Goal: Task Accomplishment & Management: Manage account settings

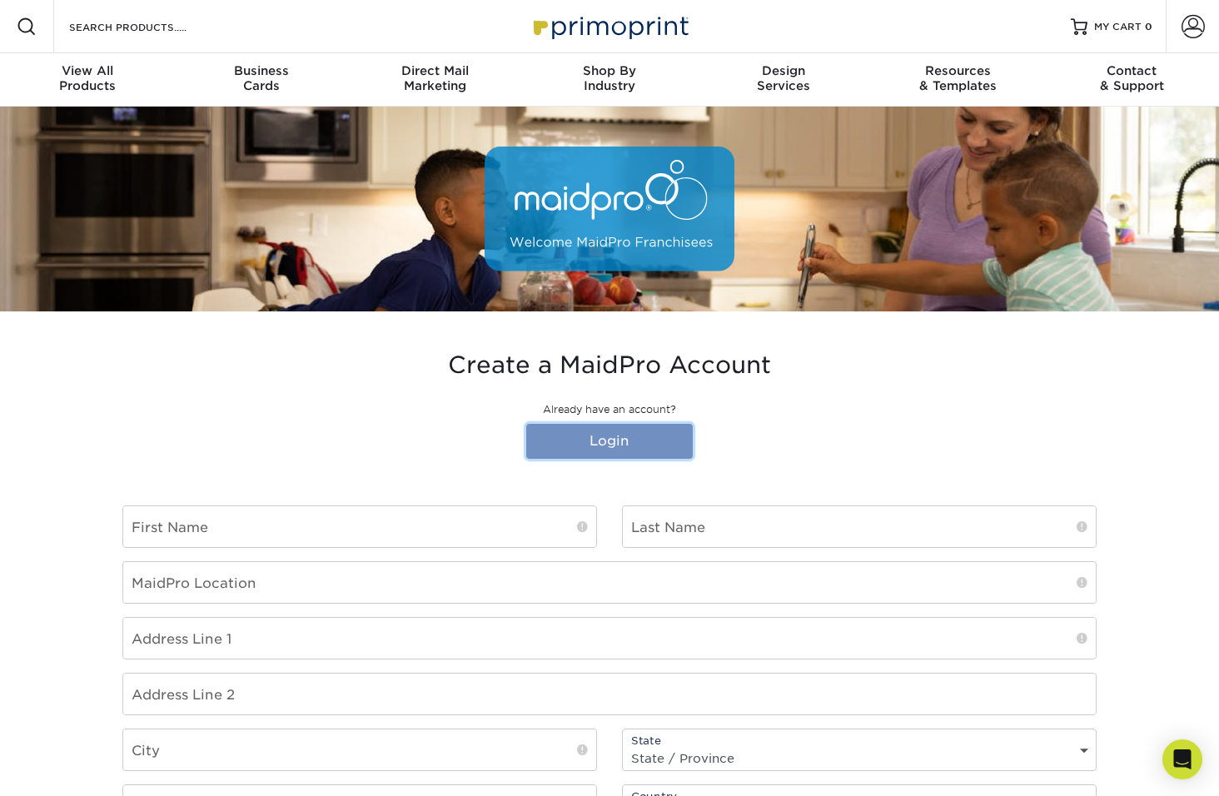
click at [568, 450] on link "Login" at bounding box center [609, 441] width 167 height 35
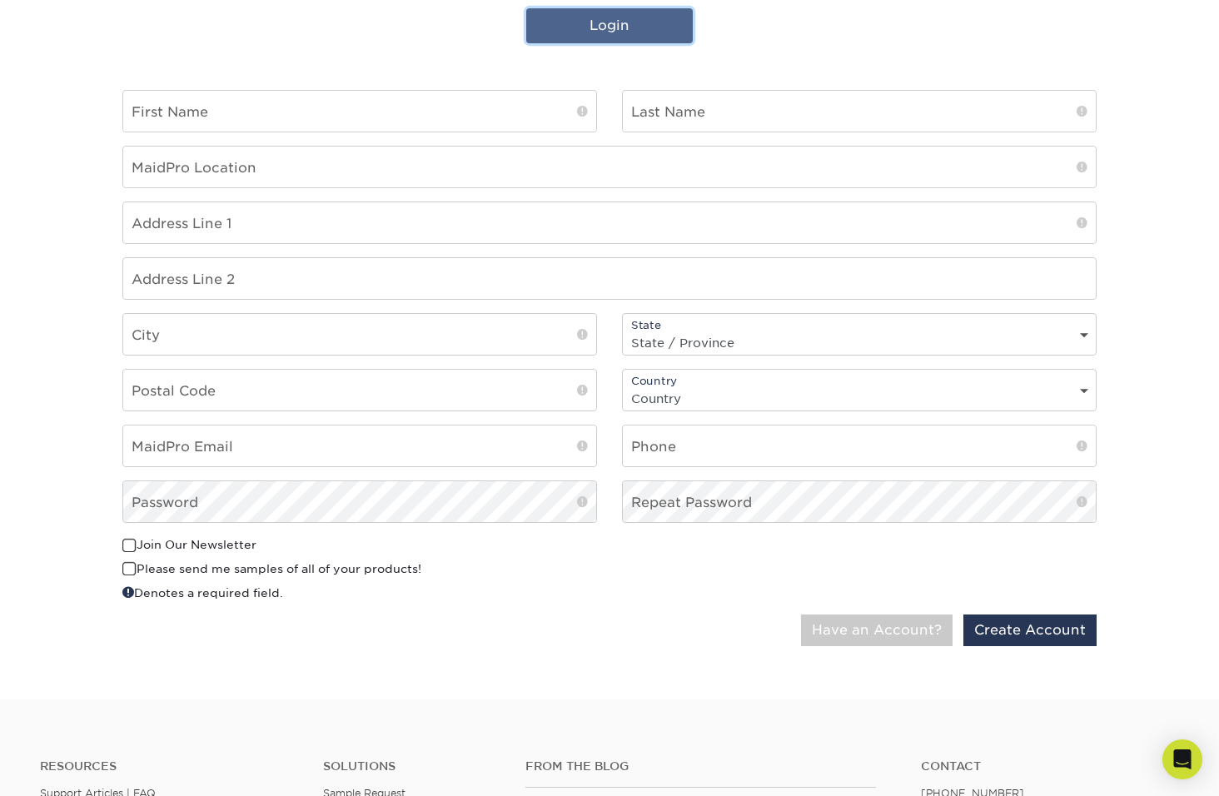
scroll to position [416, 0]
click at [845, 630] on button "Have an Account?" at bounding box center [877, 630] width 152 height 32
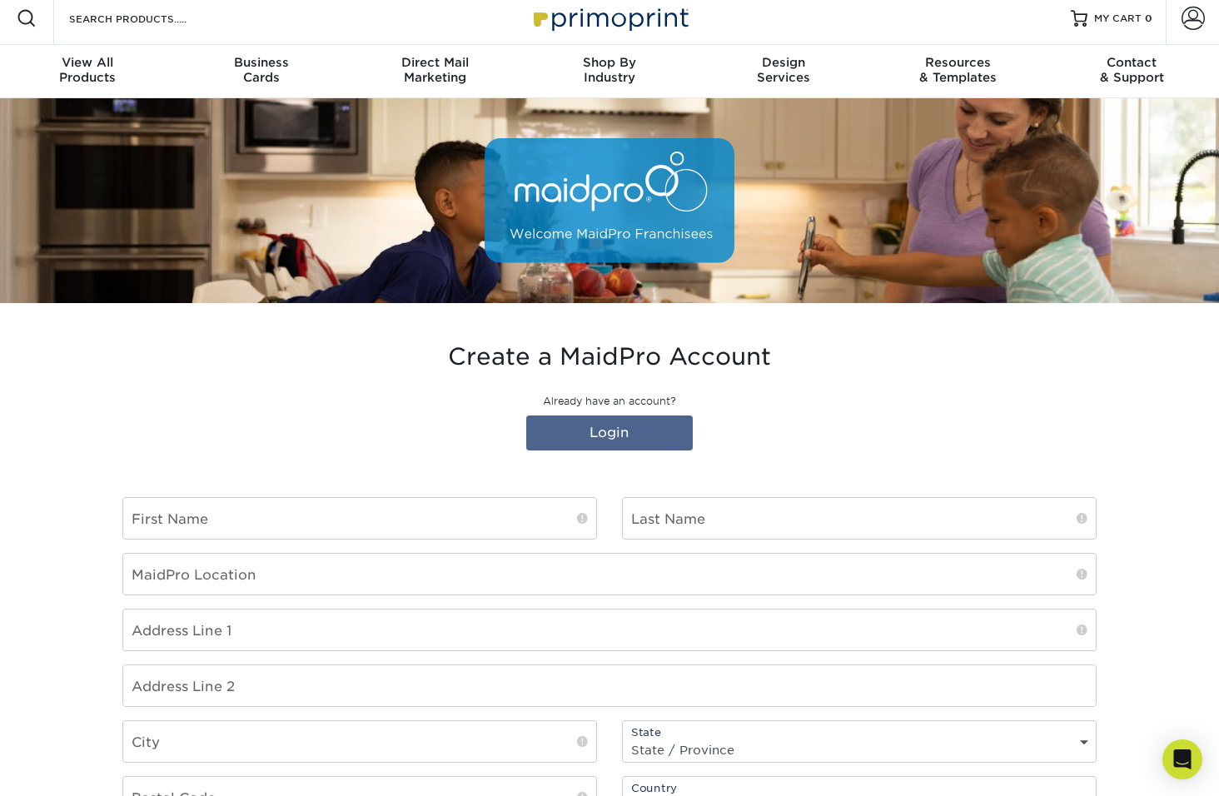
scroll to position [0, 0]
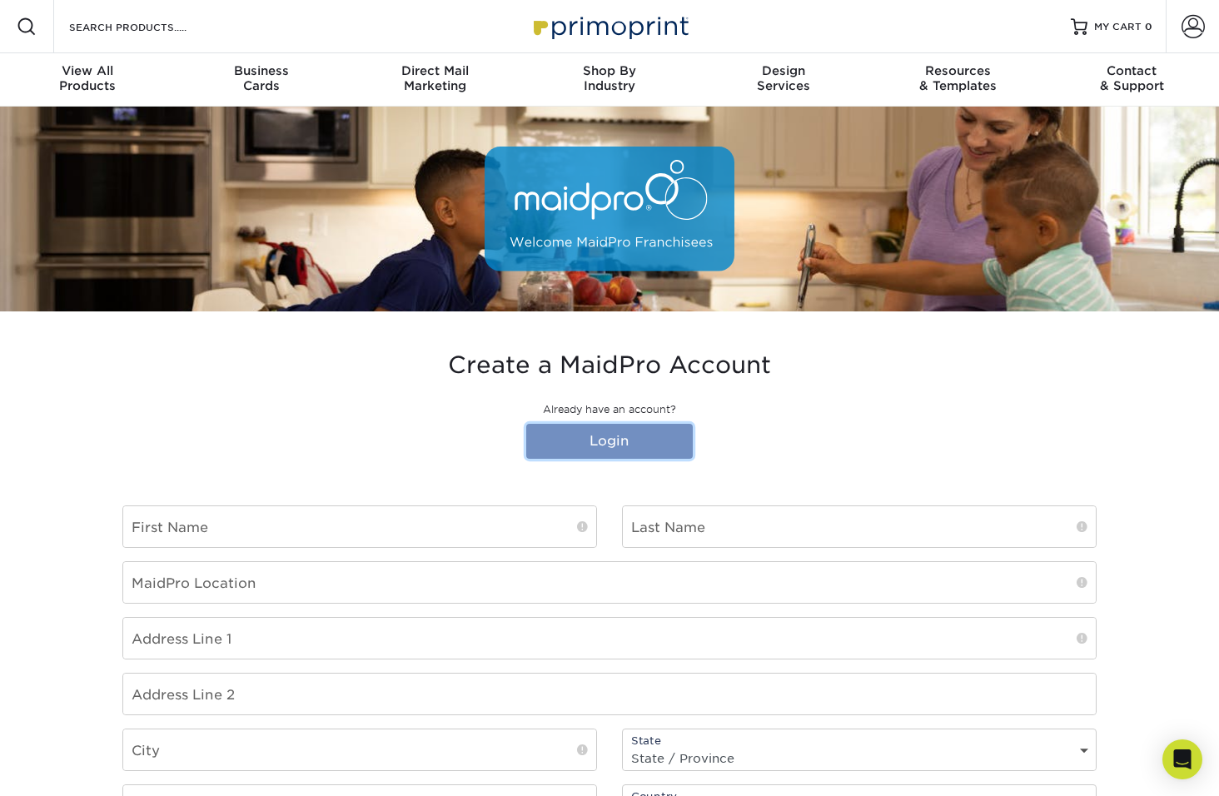
click at [645, 437] on link "Login" at bounding box center [609, 441] width 167 height 35
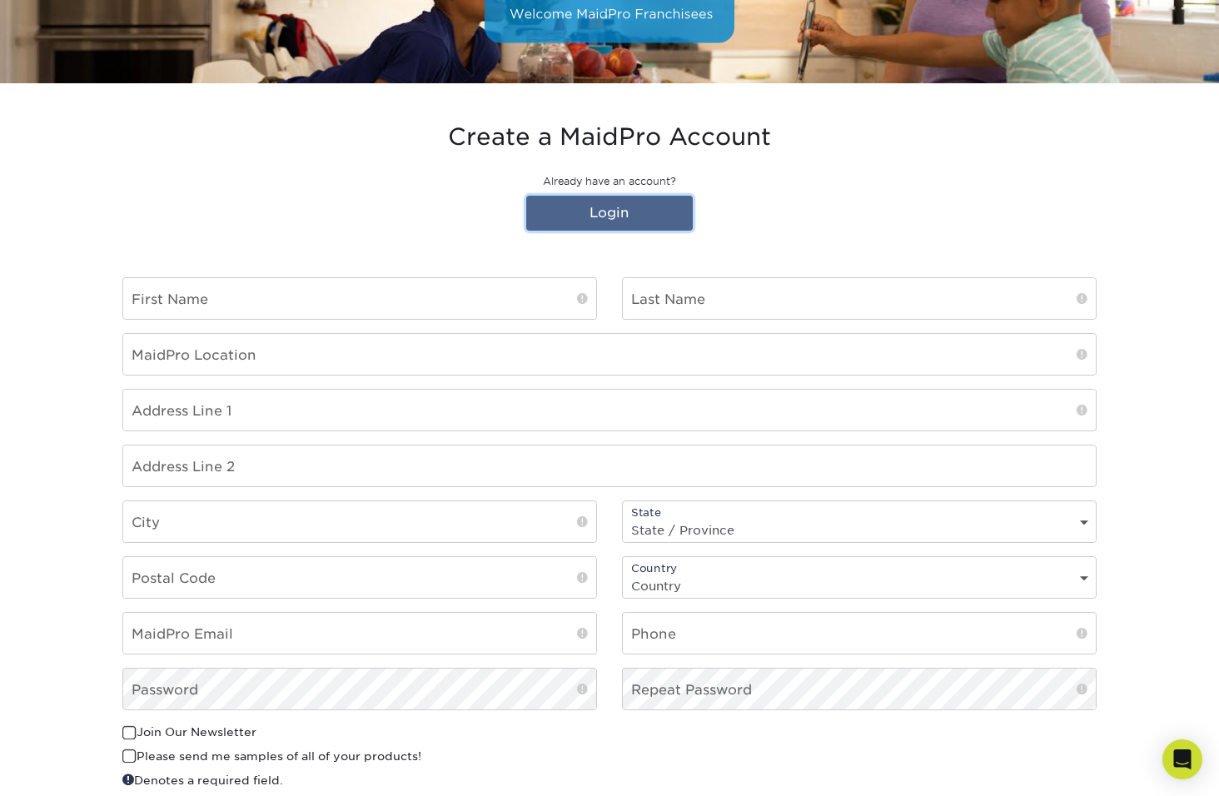
scroll to position [250, 0]
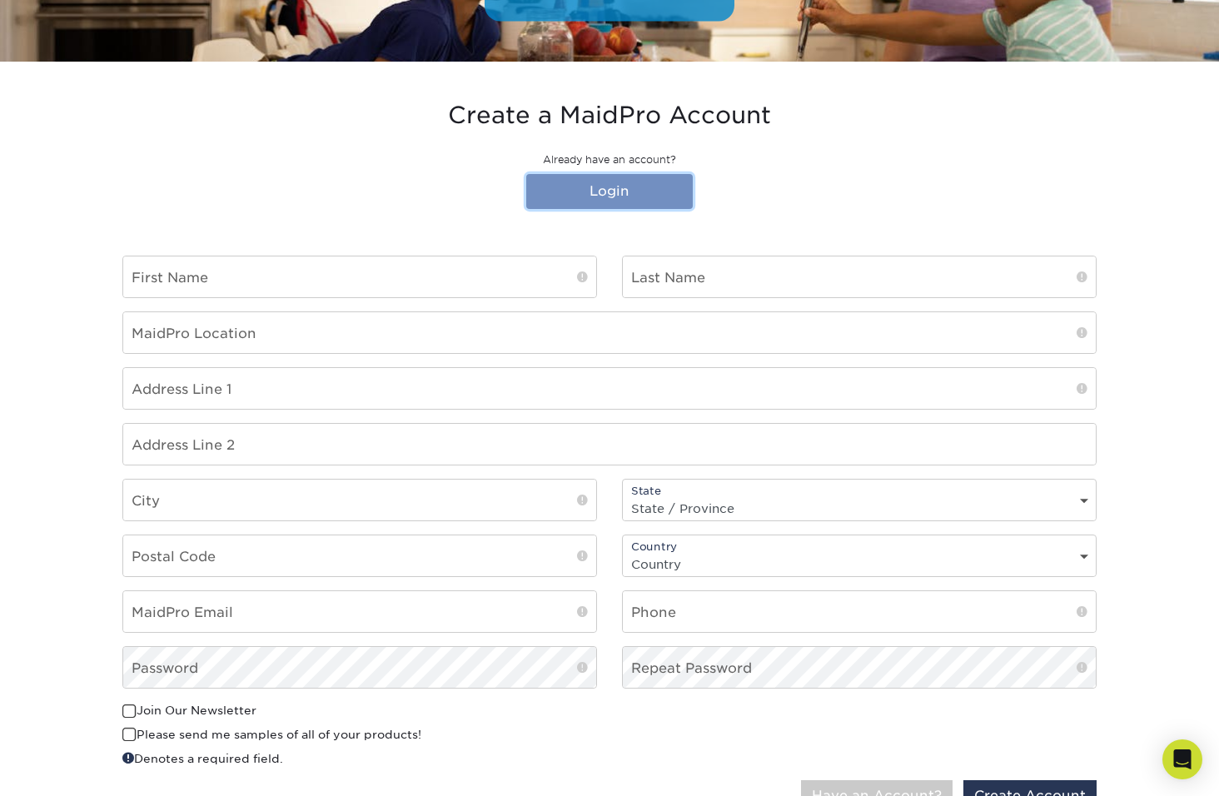
click at [591, 187] on link "Login" at bounding box center [609, 191] width 167 height 35
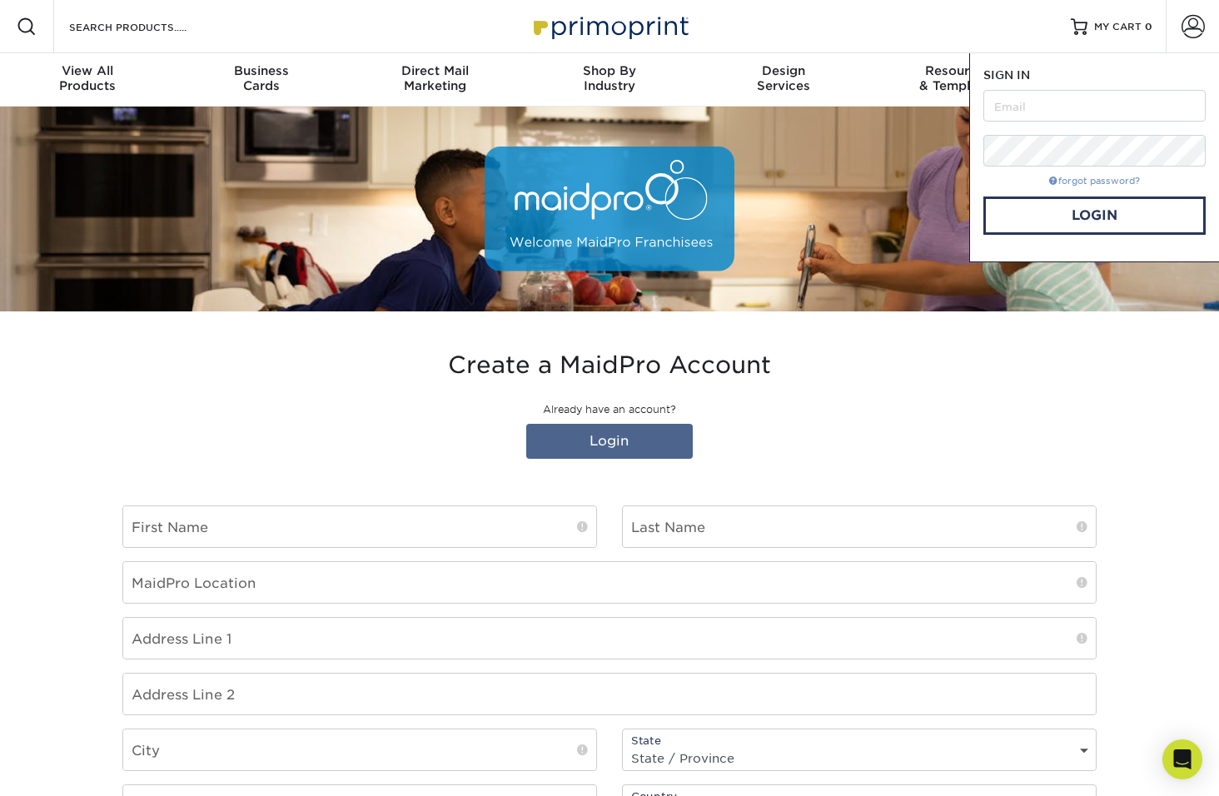
click at [1096, 177] on link "forgot password?" at bounding box center [1095, 181] width 91 height 11
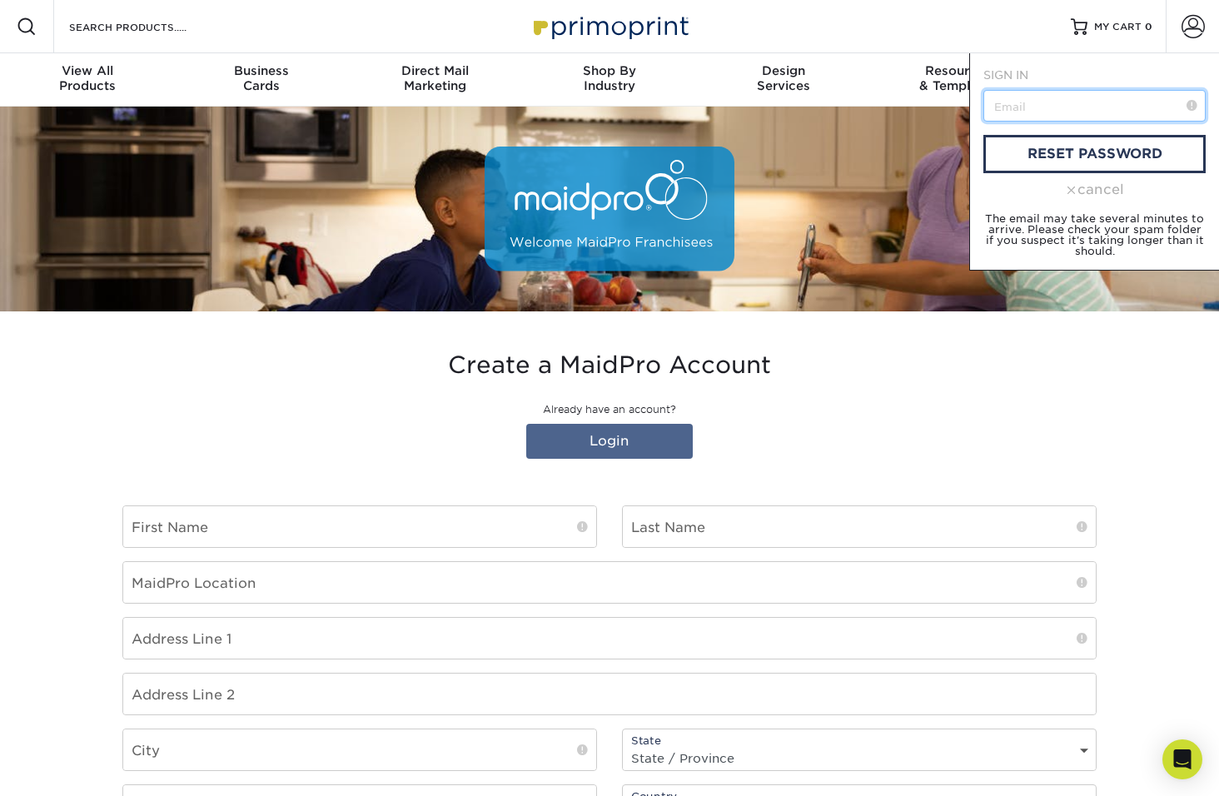
click at [1076, 115] on input "text" at bounding box center [1095, 106] width 222 height 32
paste input "[URL][DOMAIN_NAME]"
click at [1054, 108] on input "[URL][DOMAIN_NAME]" at bounding box center [1095, 106] width 222 height 32
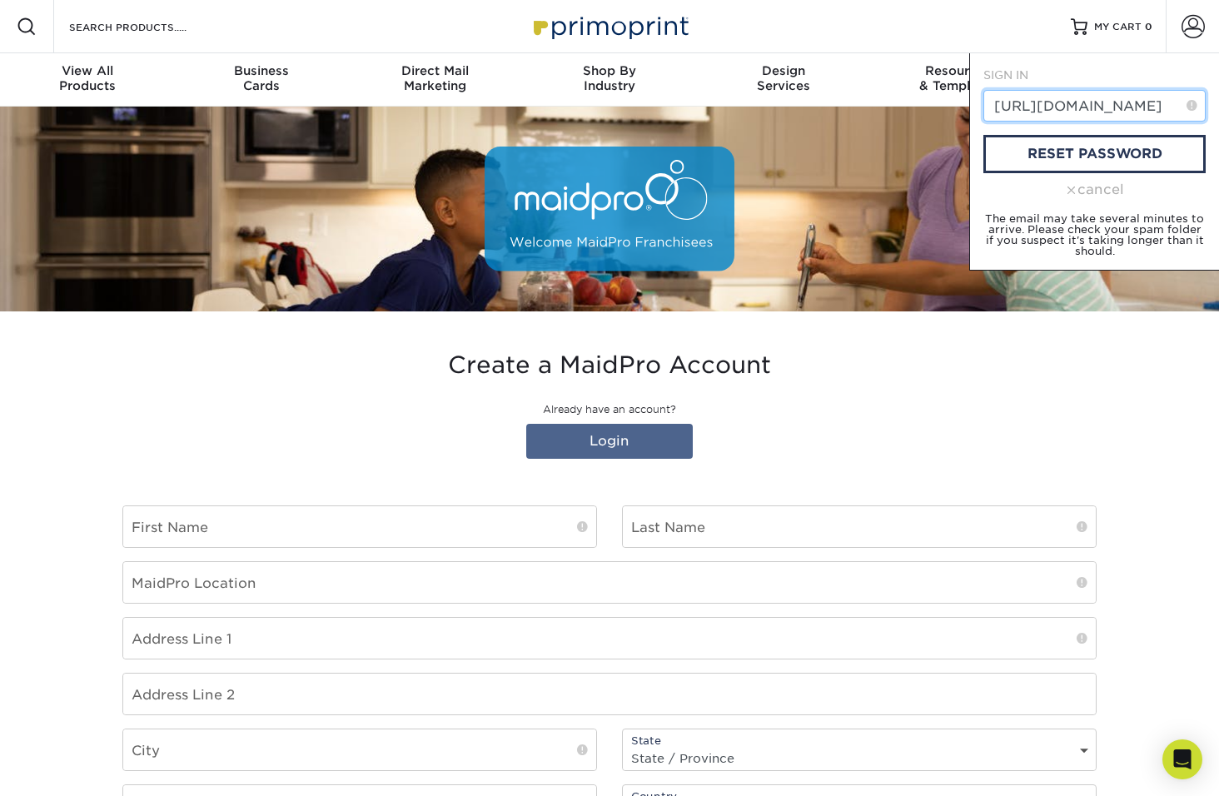
click at [1054, 108] on input "[URL][DOMAIN_NAME]" at bounding box center [1095, 106] width 222 height 32
type input "[EMAIL_ADDRESS][DOMAIN_NAME]"
